Goal: Information Seeking & Learning: Check status

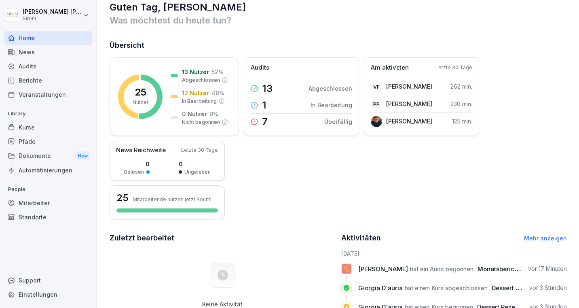
scroll to position [11, 0]
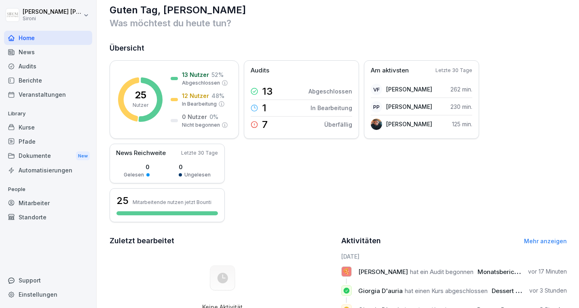
click at [48, 127] on div "Kurse" at bounding box center [48, 127] width 88 height 14
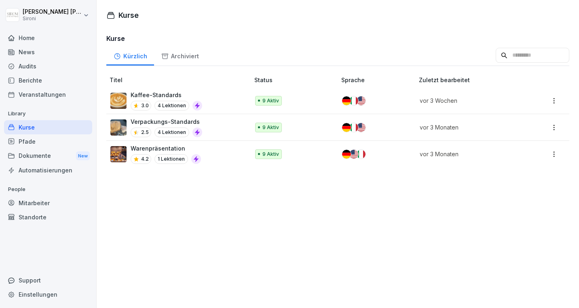
click at [37, 80] on div "Berichte" at bounding box center [48, 80] width 88 height 14
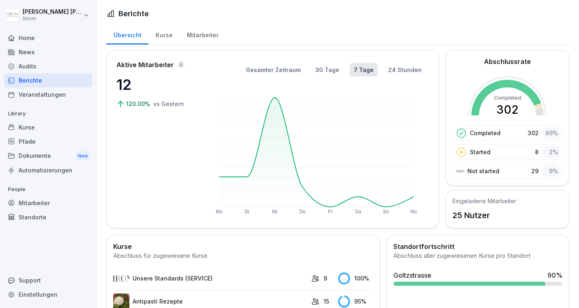
click at [167, 37] on div "Kurse" at bounding box center [163, 34] width 31 height 21
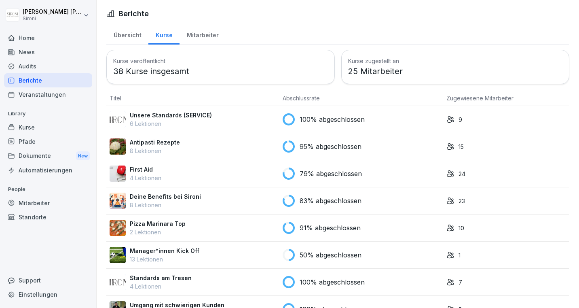
click at [197, 33] on div "Mitarbeiter" at bounding box center [202, 34] width 46 height 21
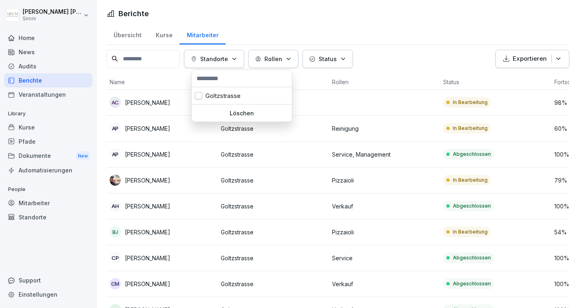
click at [236, 65] on button "Standorte" at bounding box center [214, 59] width 60 height 18
click at [231, 95] on div "Goltzstrasse" at bounding box center [242, 95] width 100 height 17
click at [403, 29] on html "[PERSON_NAME] Sironi Home News Audits Berichte Veranstaltungen Library Kurse Pf…" at bounding box center [289, 154] width 579 height 308
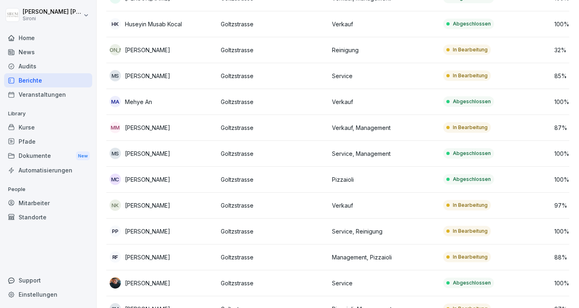
scroll to position [390, 0]
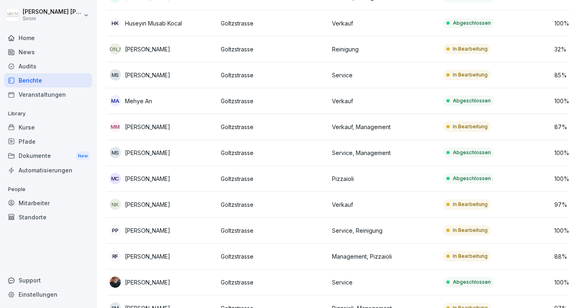
click at [416, 200] on p "Verkauf" at bounding box center [384, 204] width 105 height 8
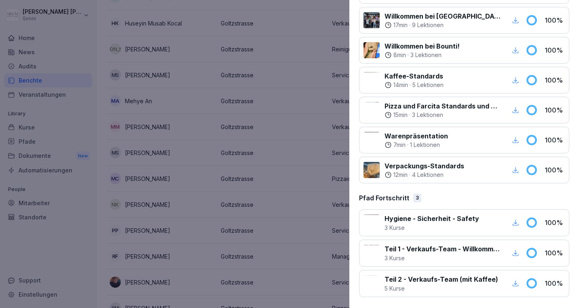
scroll to position [0, 0]
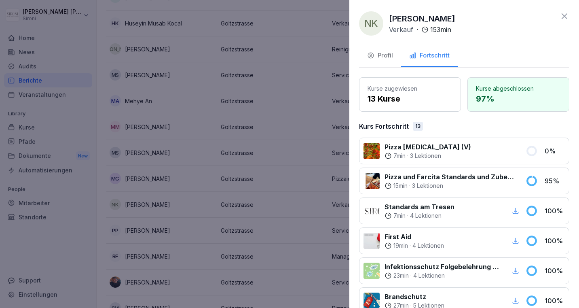
click at [565, 15] on icon at bounding box center [564, 16] width 6 height 6
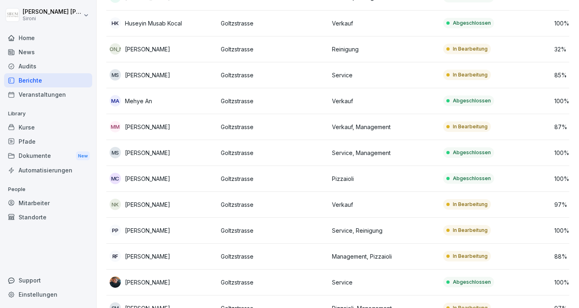
click at [424, 204] on p "Verkauf" at bounding box center [384, 204] width 105 height 8
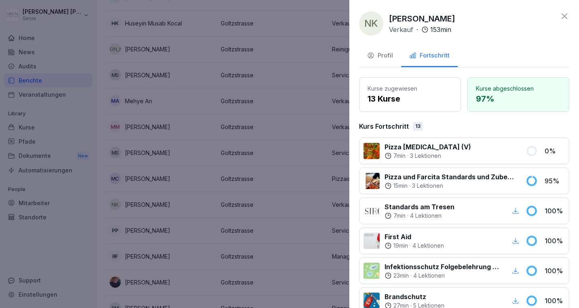
click at [489, 145] on div at bounding box center [498, 151] width 45 height 18
click at [483, 155] on div at bounding box center [498, 151] width 45 height 18
click at [565, 19] on icon at bounding box center [564, 16] width 10 height 10
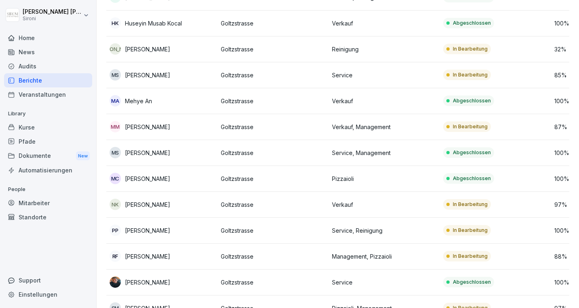
click at [44, 201] on div "Mitarbeiter" at bounding box center [48, 203] width 88 height 14
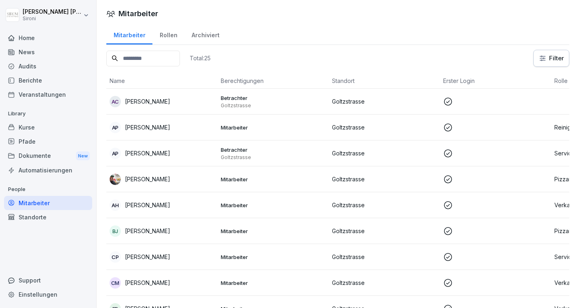
click at [36, 81] on div "Berichte" at bounding box center [48, 80] width 88 height 14
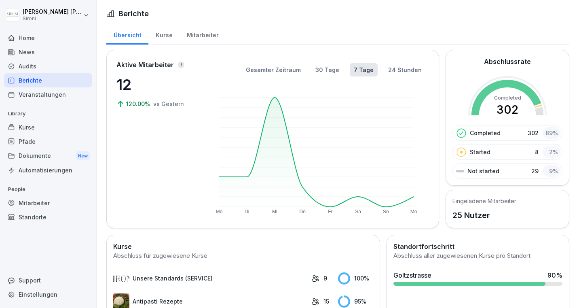
click at [167, 36] on div "Kurse" at bounding box center [163, 34] width 31 height 21
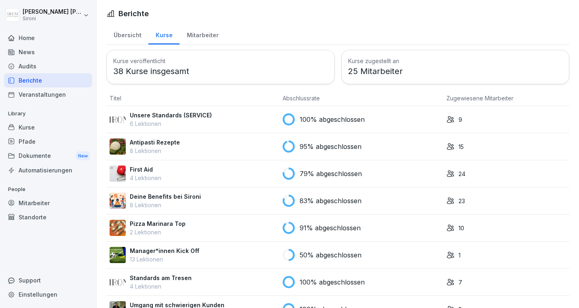
scroll to position [508, 0]
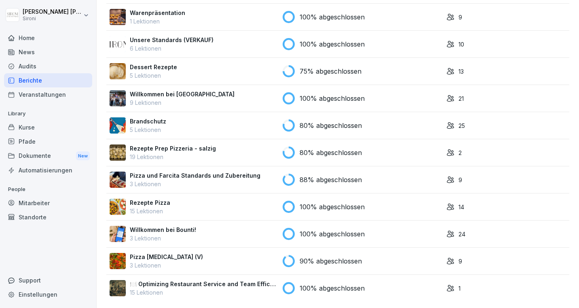
click at [337, 261] on p "90% abgeschlossen" at bounding box center [330, 261] width 62 height 10
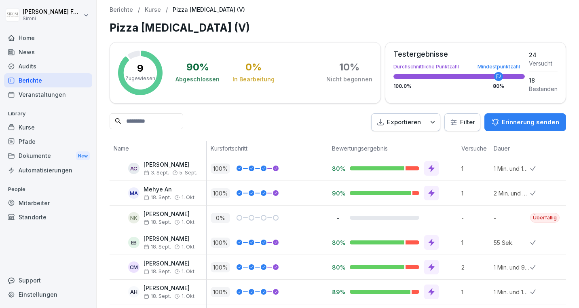
click at [547, 219] on div "Überfällig" at bounding box center [545, 218] width 30 height 10
